Goal: Information Seeking & Learning: Learn about a topic

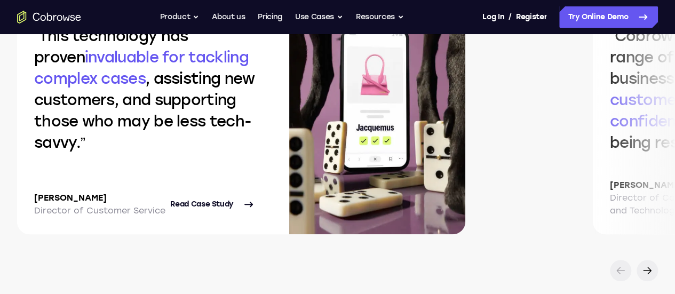
scroll to position [2296, 0]
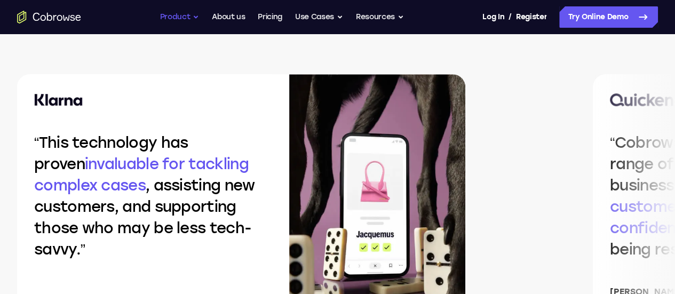
click at [178, 17] on button "Product" at bounding box center [180, 16] width 40 height 21
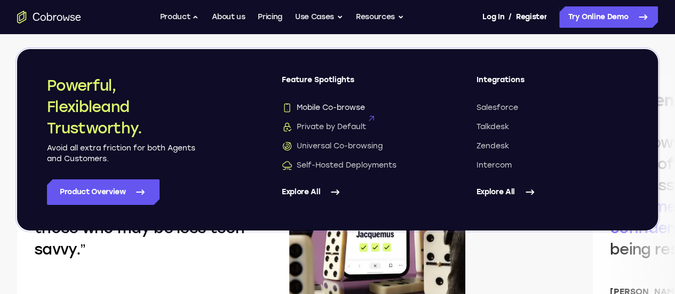
click at [365, 106] on span "Mobile Co-browse" at bounding box center [323, 108] width 83 height 11
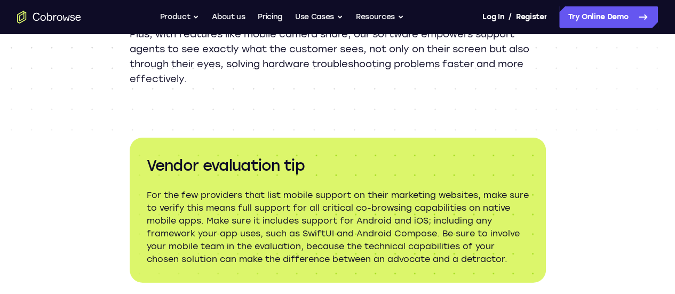
scroll to position [1121, 0]
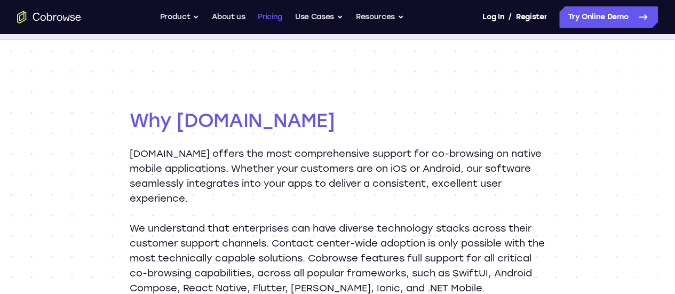
click at [270, 13] on link "Pricing" at bounding box center [270, 16] width 25 height 21
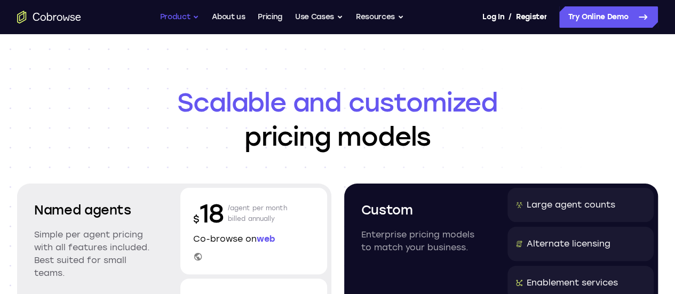
click at [188, 15] on button "Product" at bounding box center [180, 16] width 40 height 21
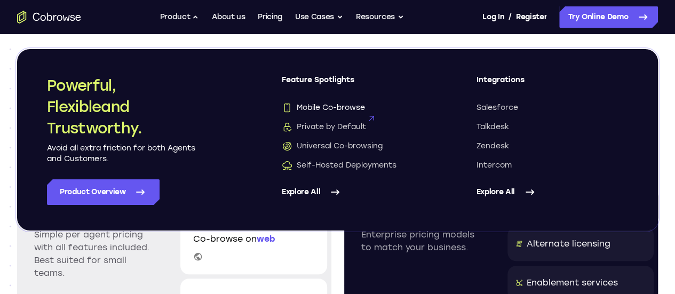
click at [334, 113] on span "Mobile Co-browse" at bounding box center [323, 108] width 83 height 11
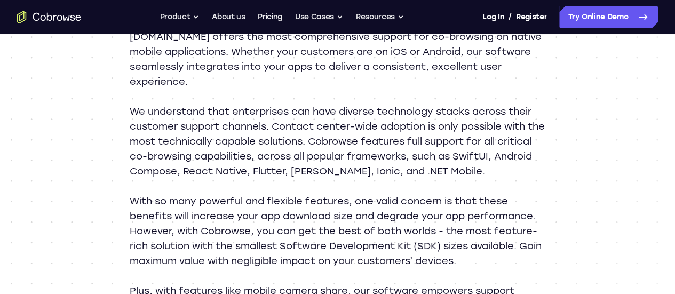
scroll to position [1175, 0]
